Goal: Check status: Check status

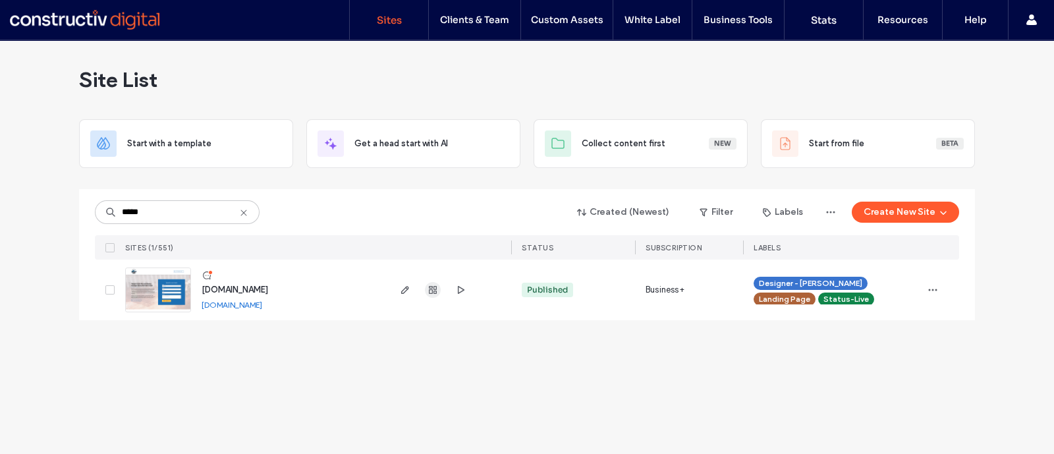
type input "*****"
click at [429, 289] on use "button" at bounding box center [433, 290] width 8 height 8
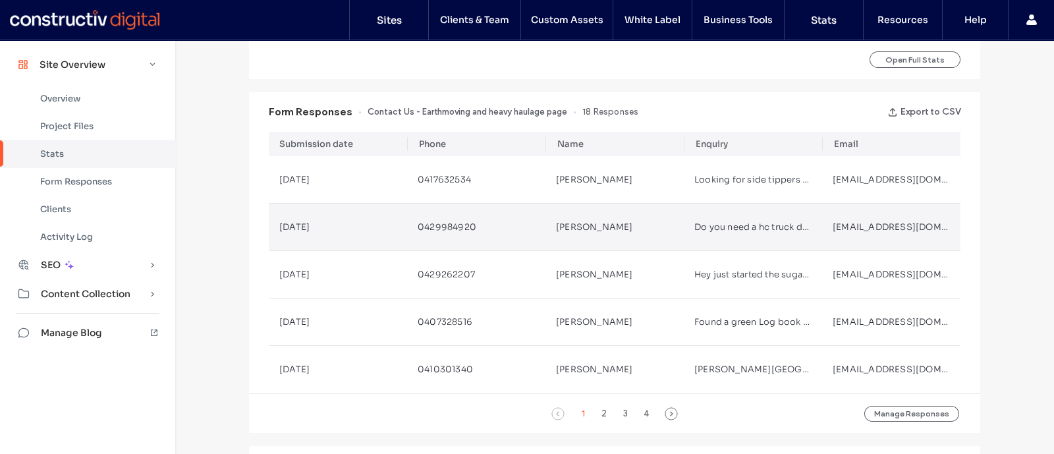
scroll to position [800, 0]
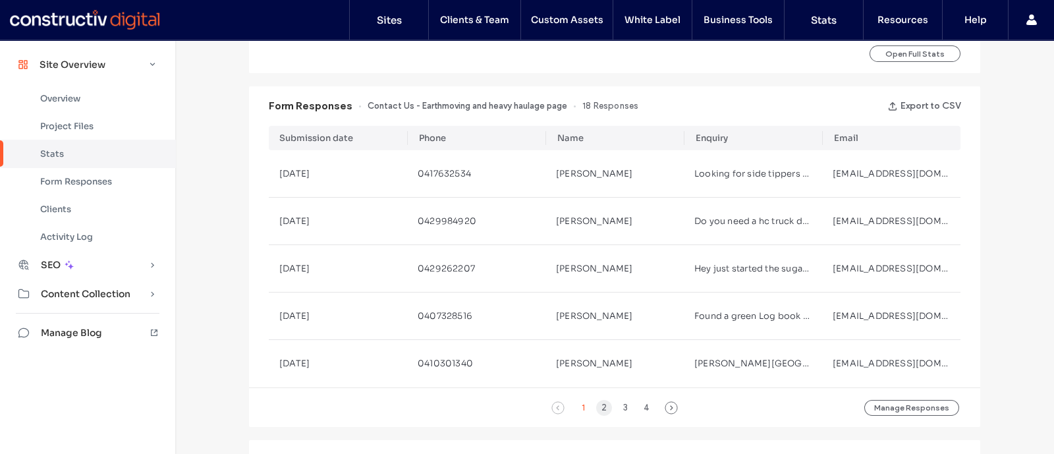
click at [599, 405] on div "2" at bounding box center [604, 408] width 16 height 16
click at [617, 407] on div "3" at bounding box center [625, 408] width 16 height 16
click at [645, 404] on div "4" at bounding box center [646, 408] width 16 height 16
